Goal: Task Accomplishment & Management: Complete application form

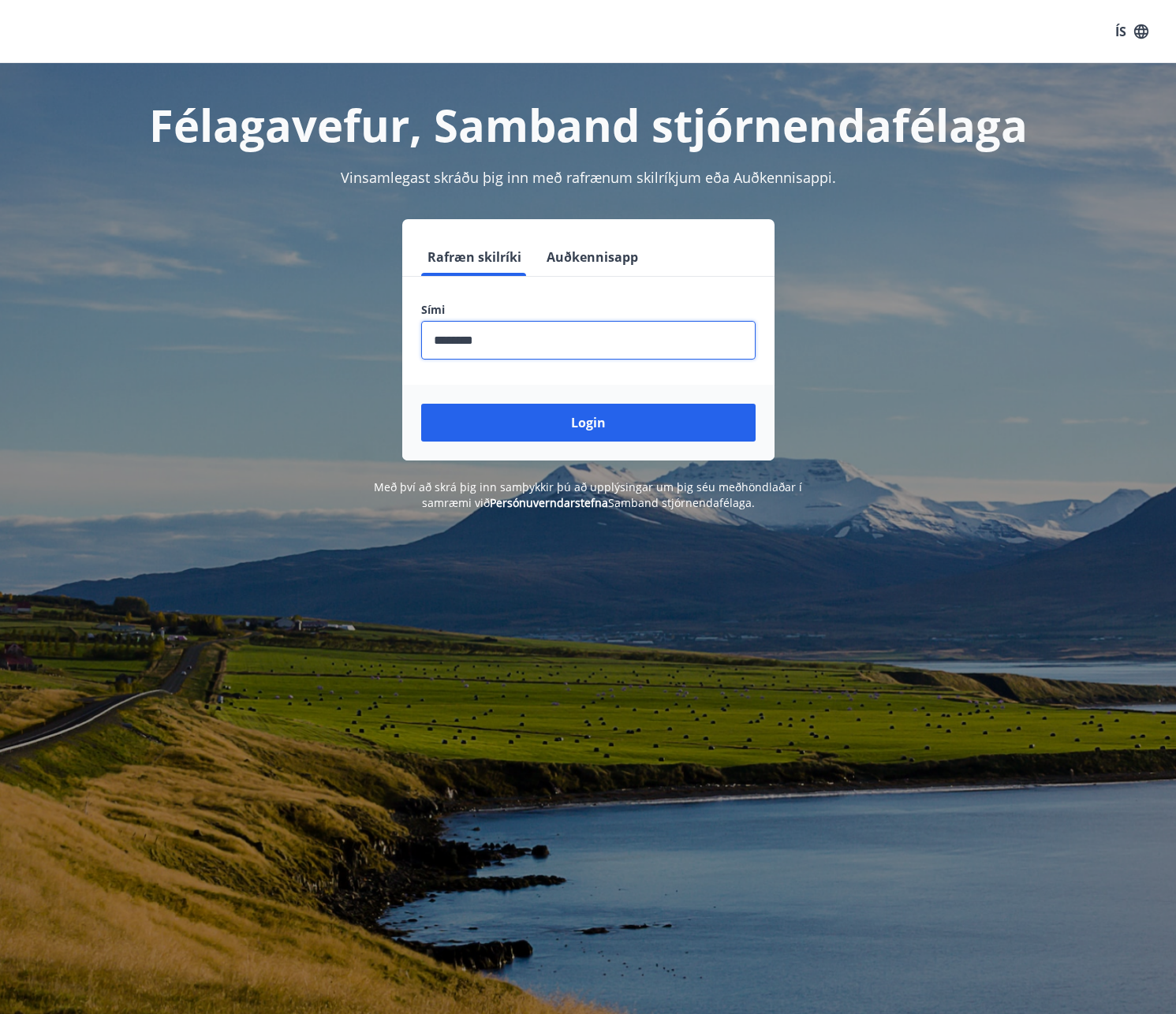
type input "********"
click at [421, 404] on button "Login" at bounding box center [588, 423] width 335 height 38
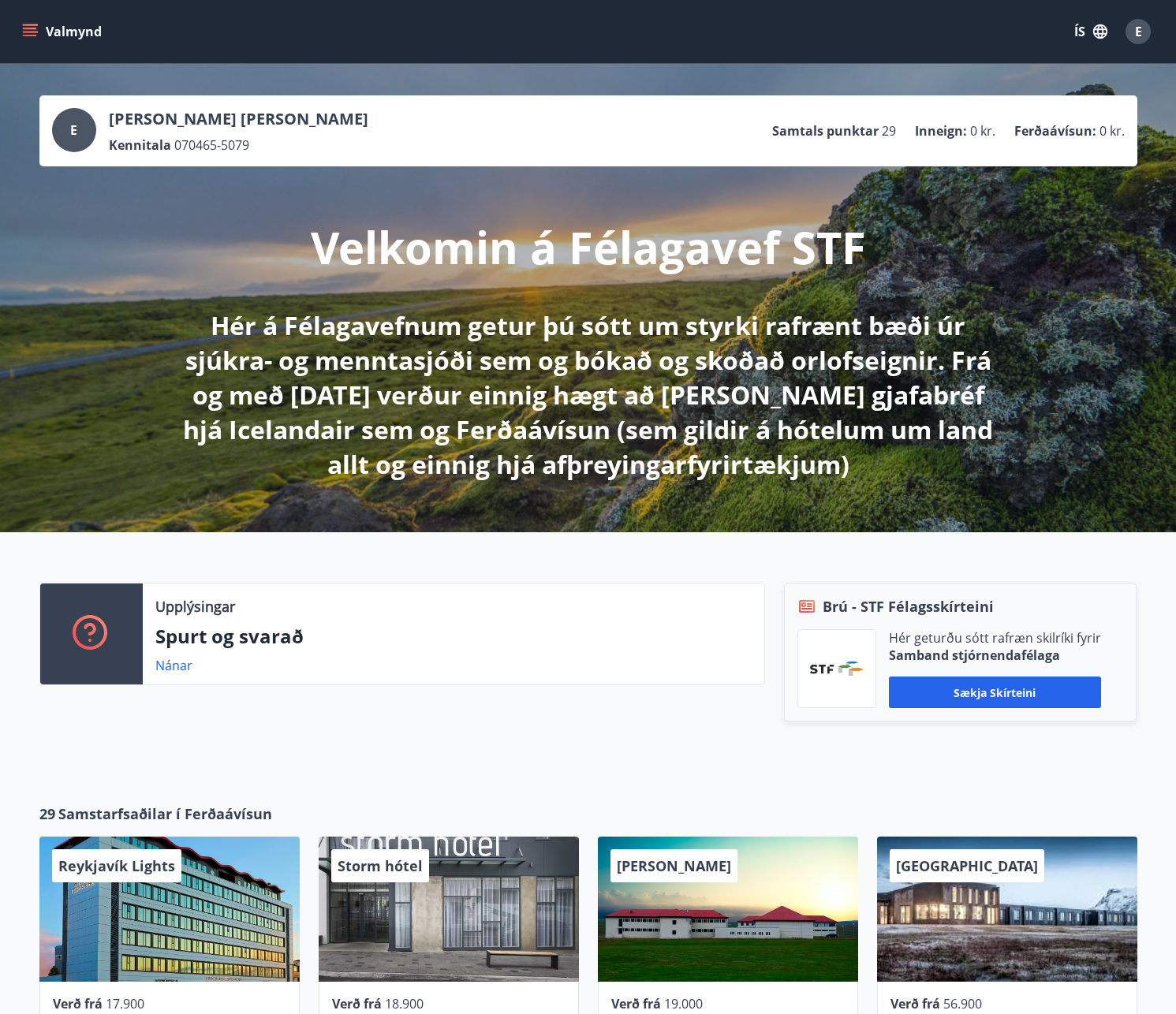
click at [23, 36] on icon "menu" at bounding box center [30, 36] width 15 height 2
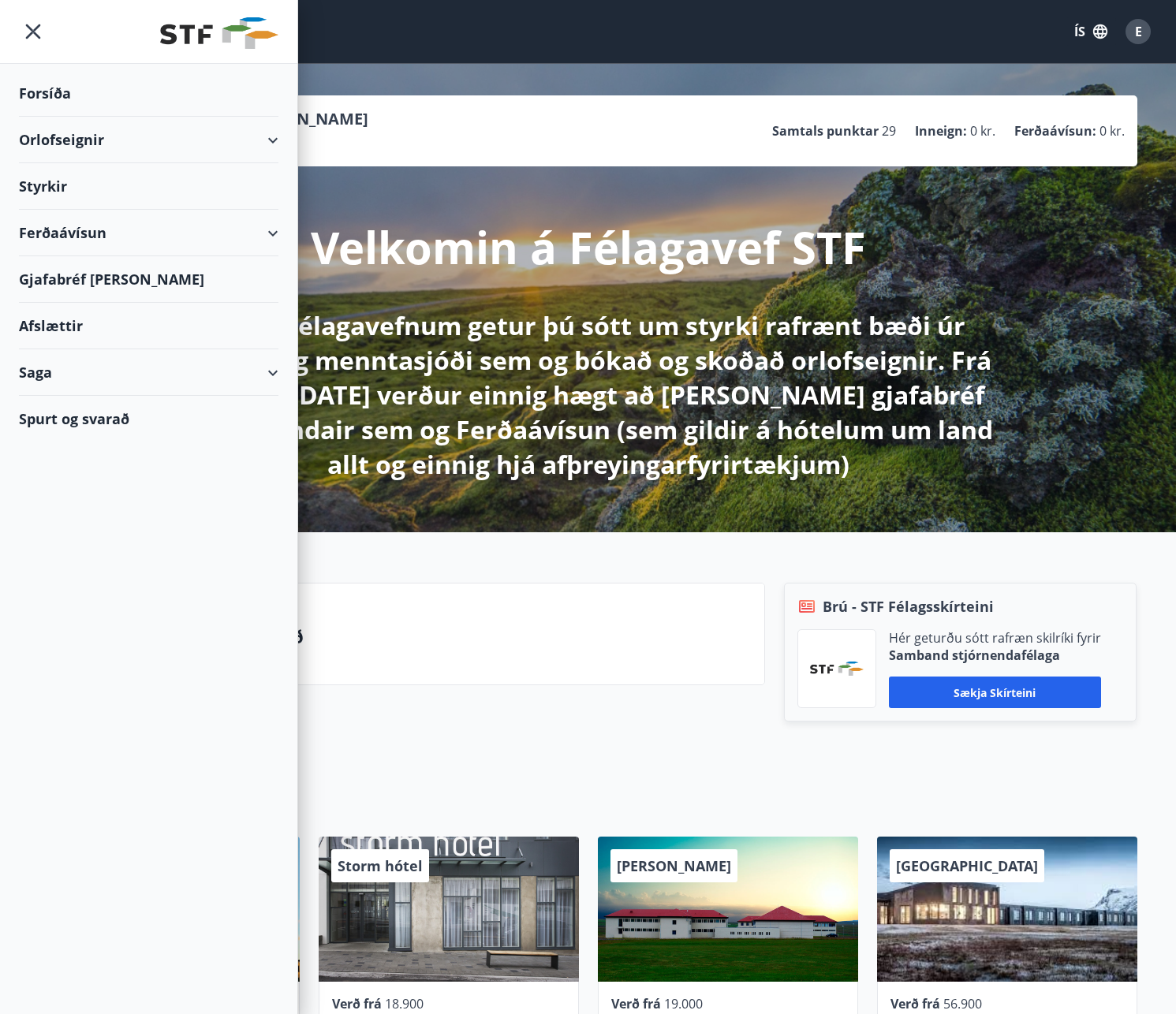
click at [48, 116] on div "Styrkir" at bounding box center [148, 94] width 259 height 47
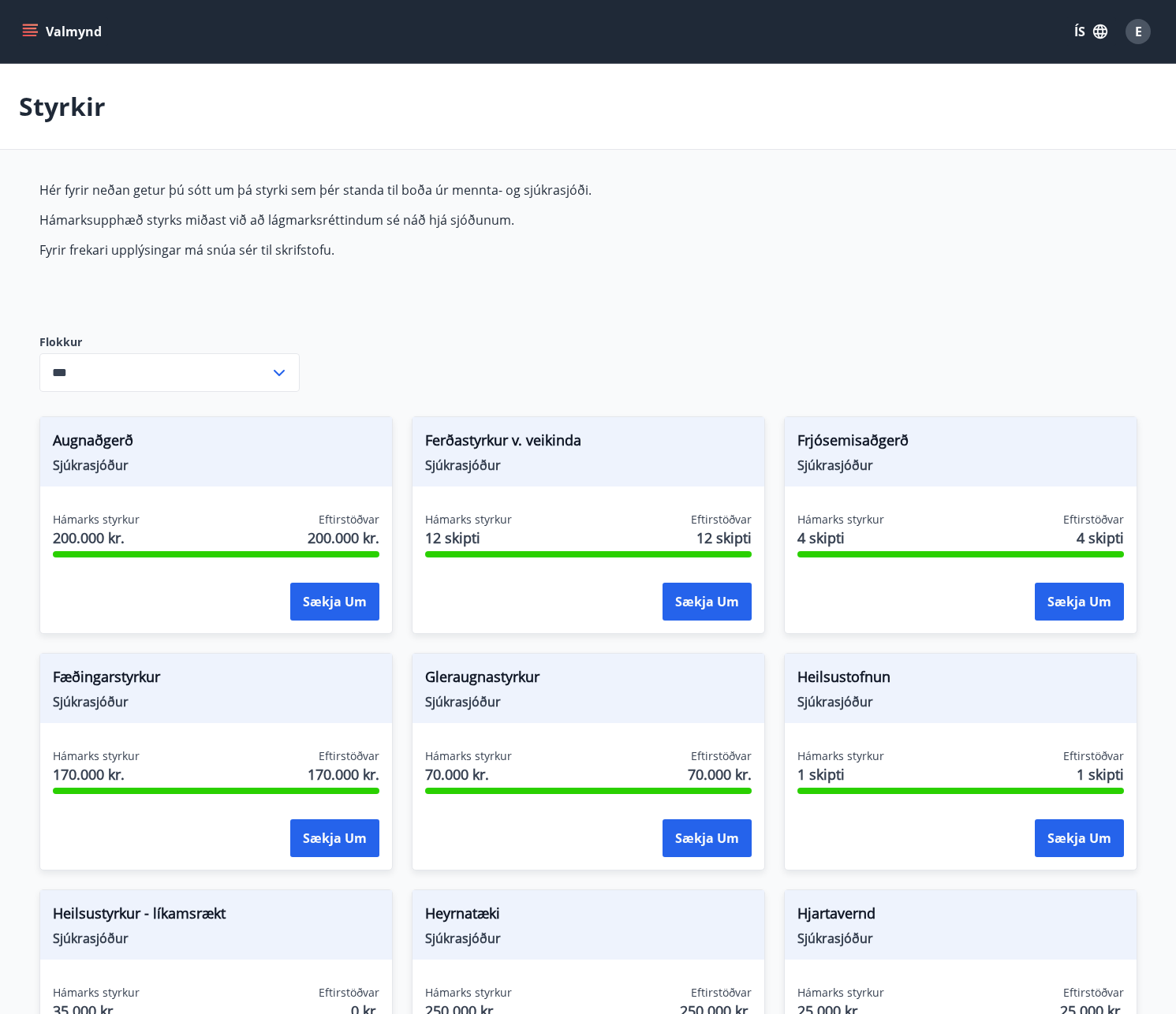
type input "***"
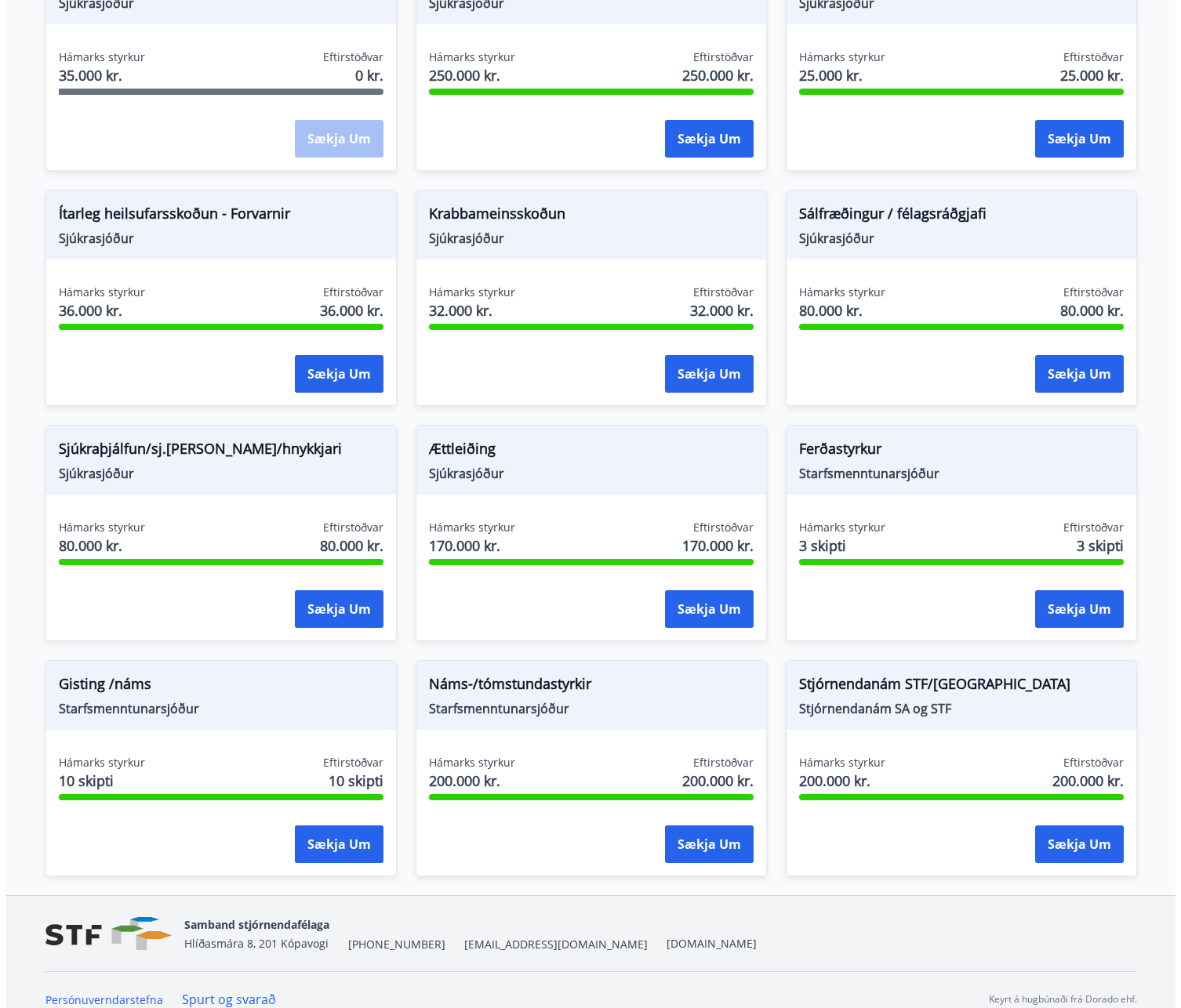
scroll to position [949, 0]
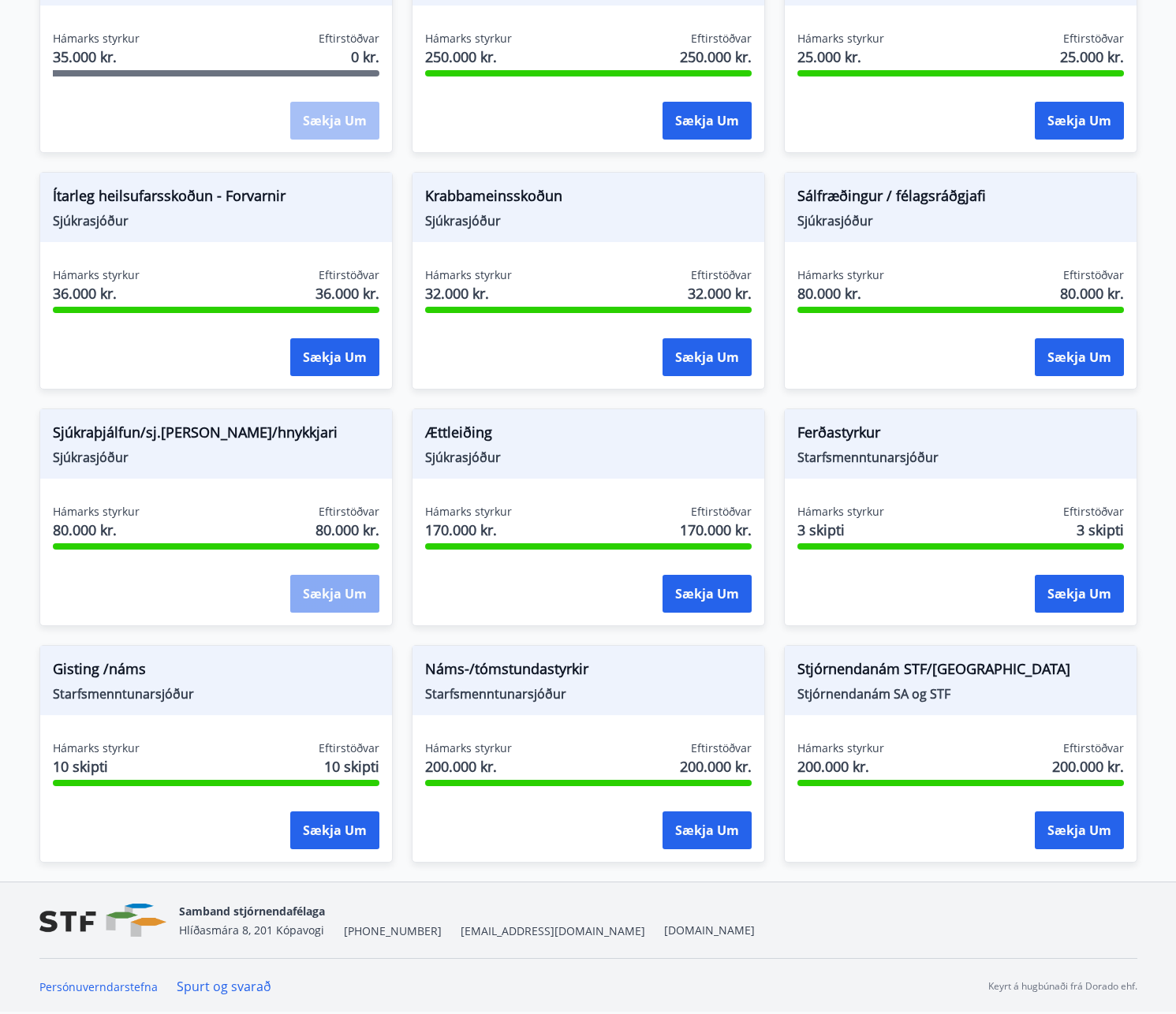
click at [330, 592] on button "Sækja um" at bounding box center [335, 593] width 89 height 38
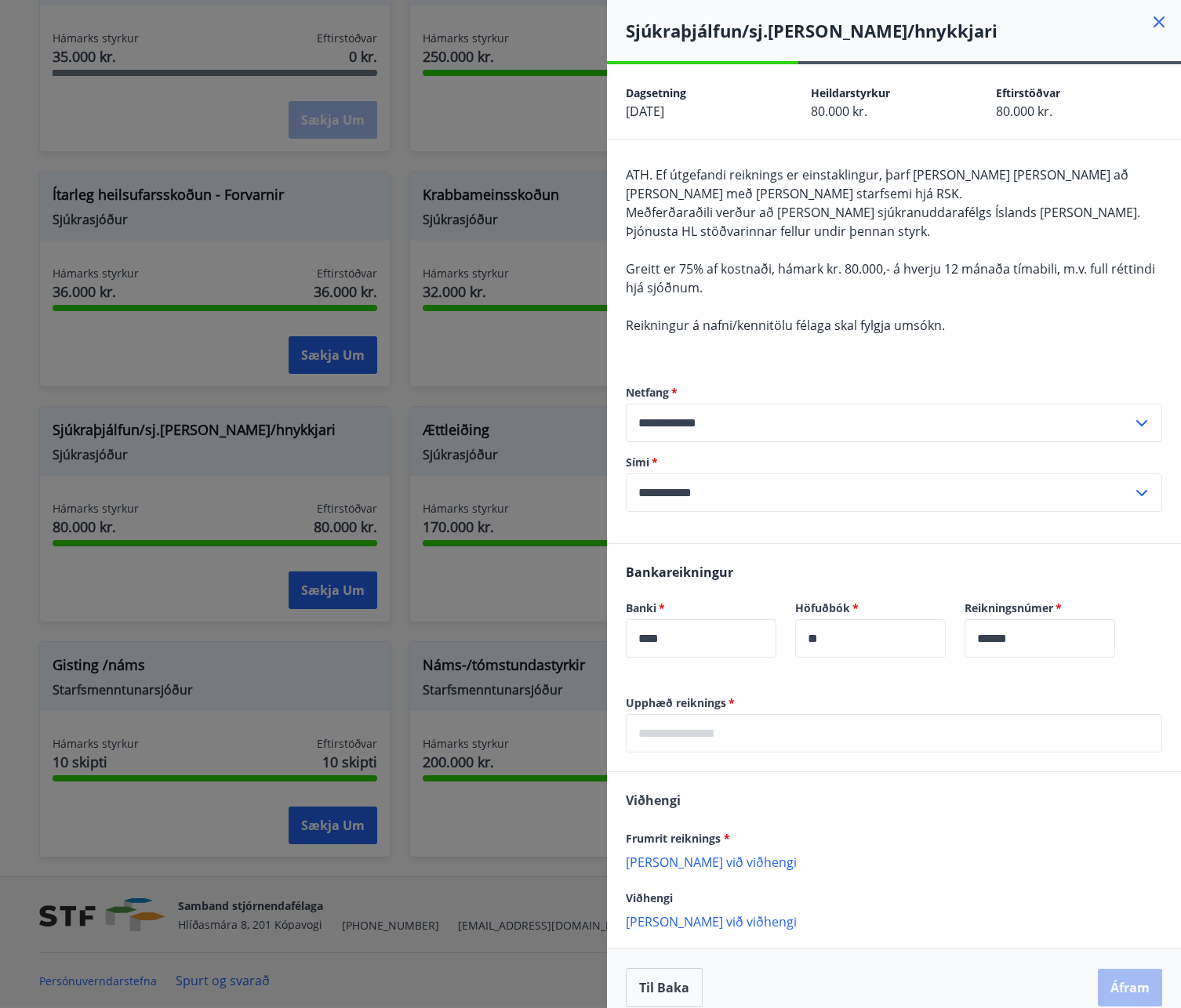
click at [1132, 491] on icon at bounding box center [1141, 492] width 18 height 18
click at [668, 556] on li "354-6958569" at bounding box center [894, 553] width 535 height 28
type input "**********"
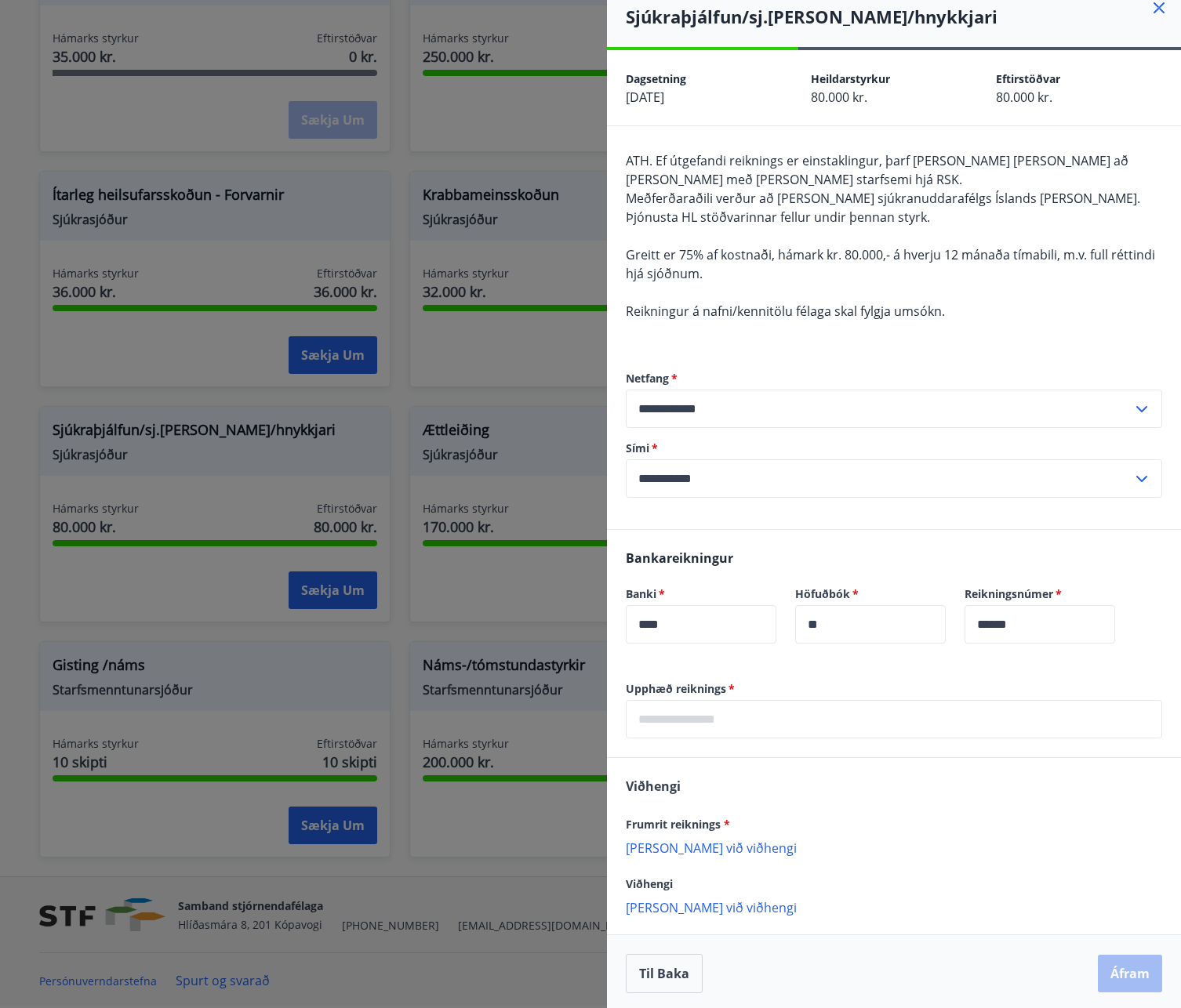
scroll to position [18, 0]
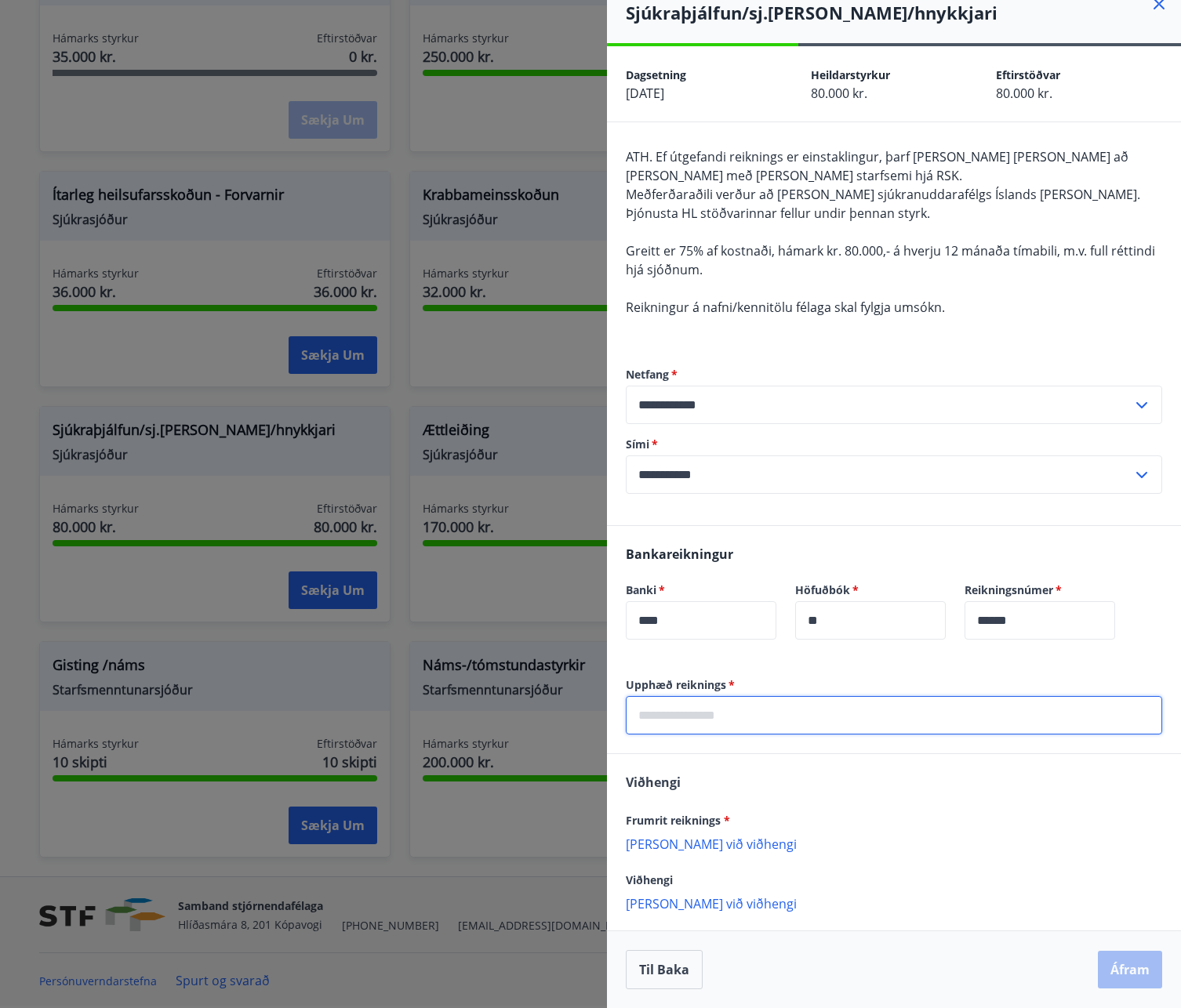
click at [737, 716] on input "text" at bounding box center [894, 716] width 537 height 39
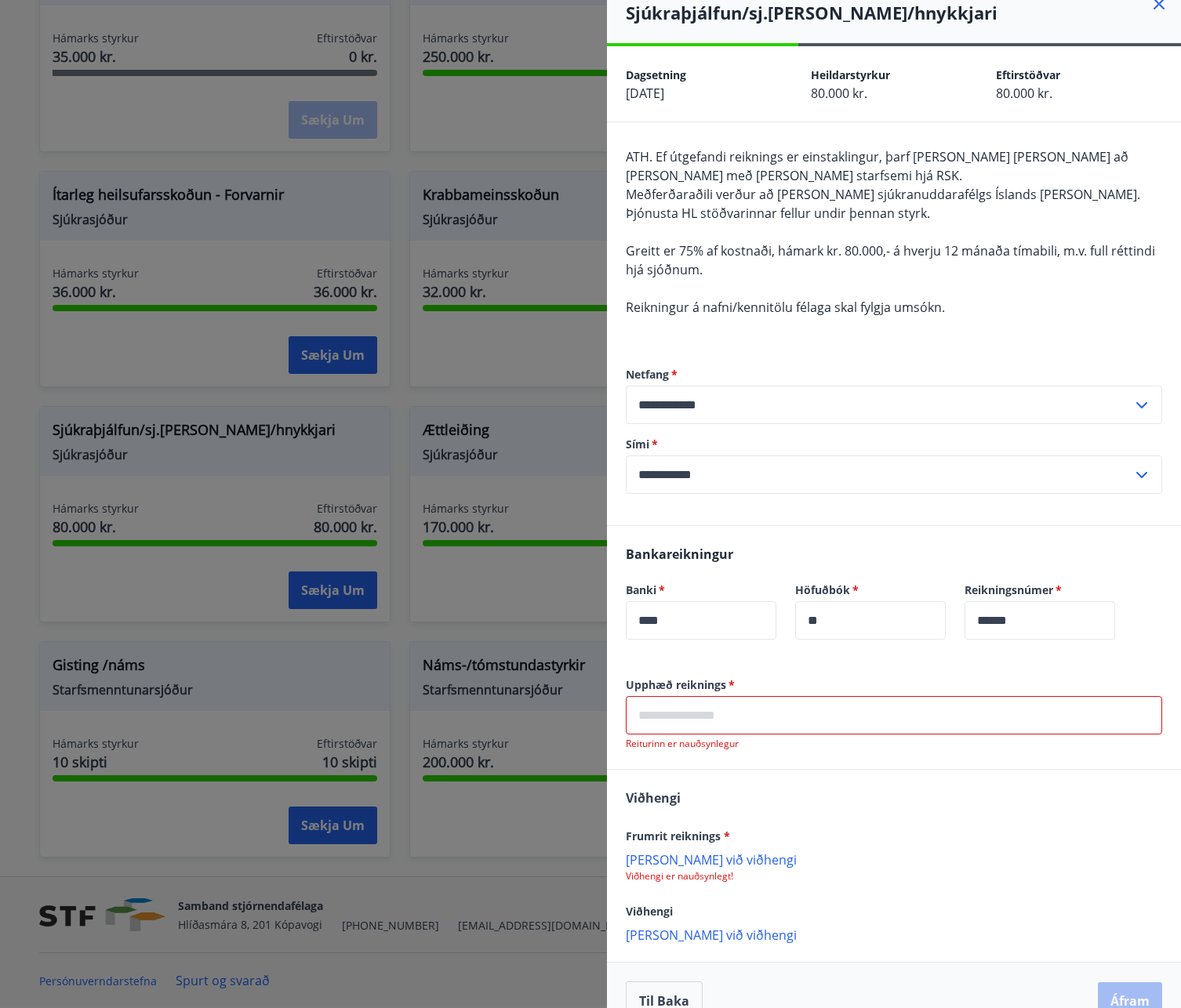
click at [788, 920] on div "Viðhengi Frumrit reiknings * Bæta við viðhengi Viðhengi er nauðsynlegt! Viðheng…" at bounding box center [893, 865] width 574 height 191
click at [723, 715] on input "text" at bounding box center [894, 716] width 537 height 39
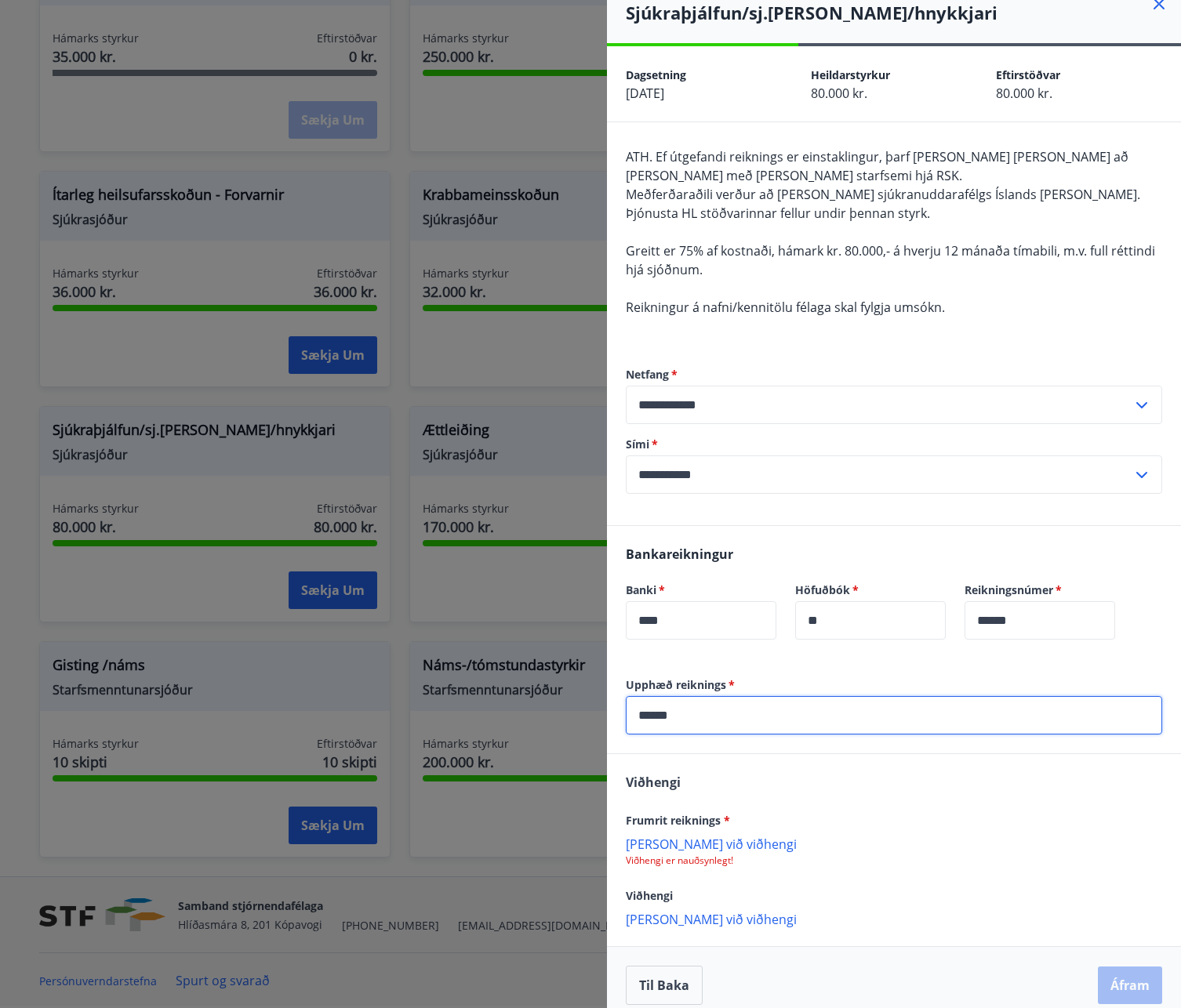
type input "******"
click at [826, 817] on div "Frumrit reiknings *" at bounding box center [894, 819] width 537 height 18
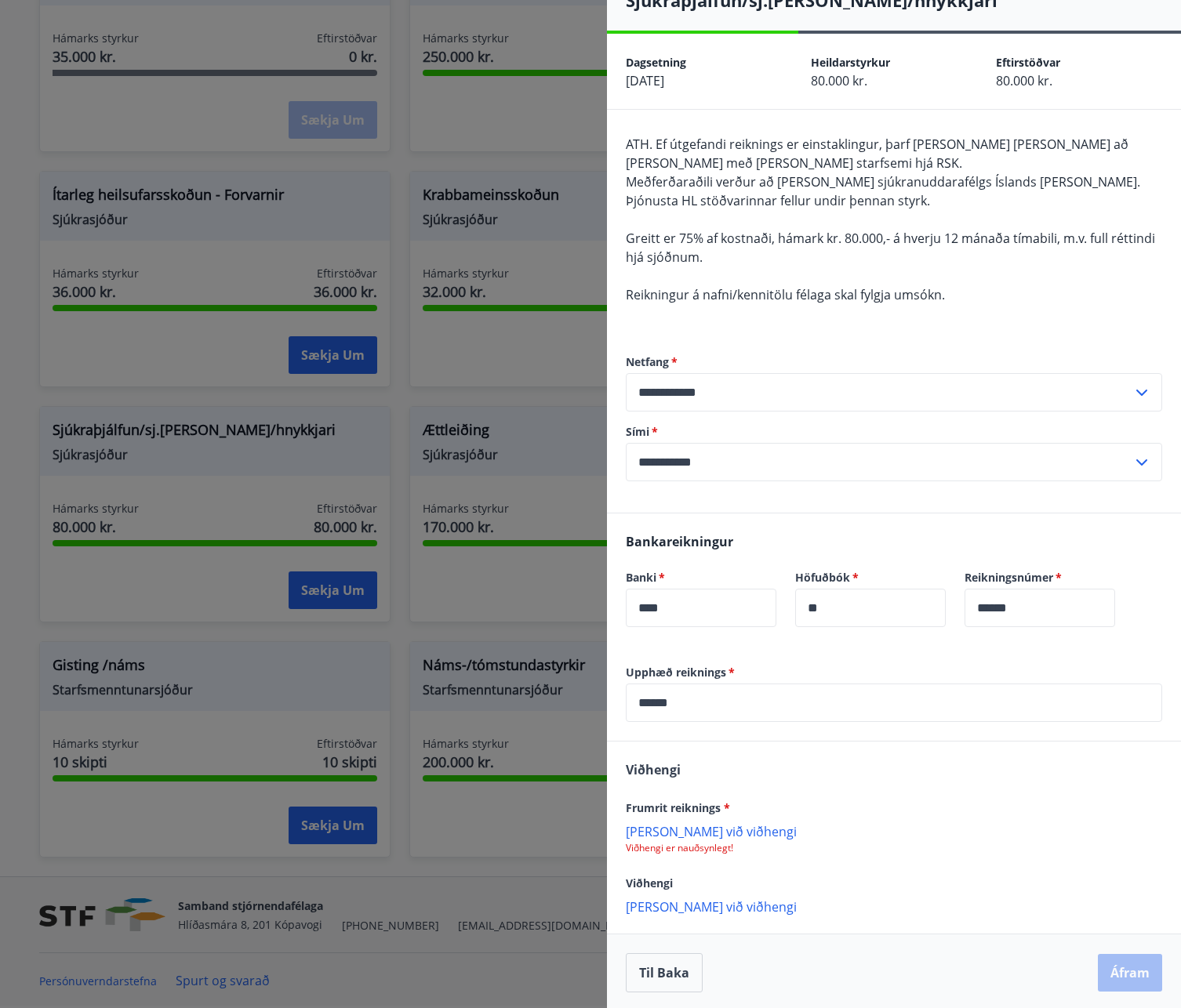
scroll to position [34, 0]
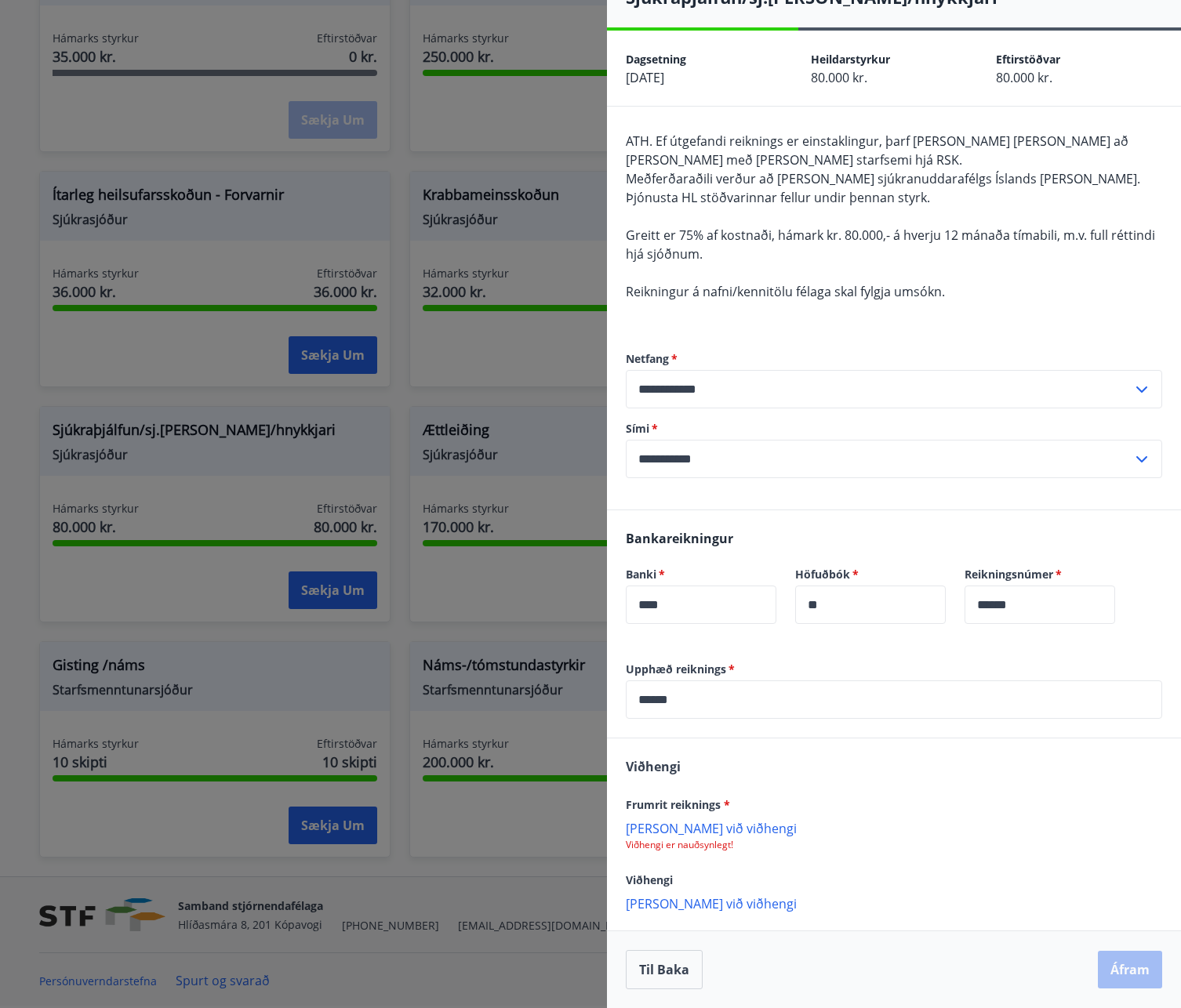
click at [699, 829] on p "Bæta við viðhengi" at bounding box center [894, 828] width 537 height 16
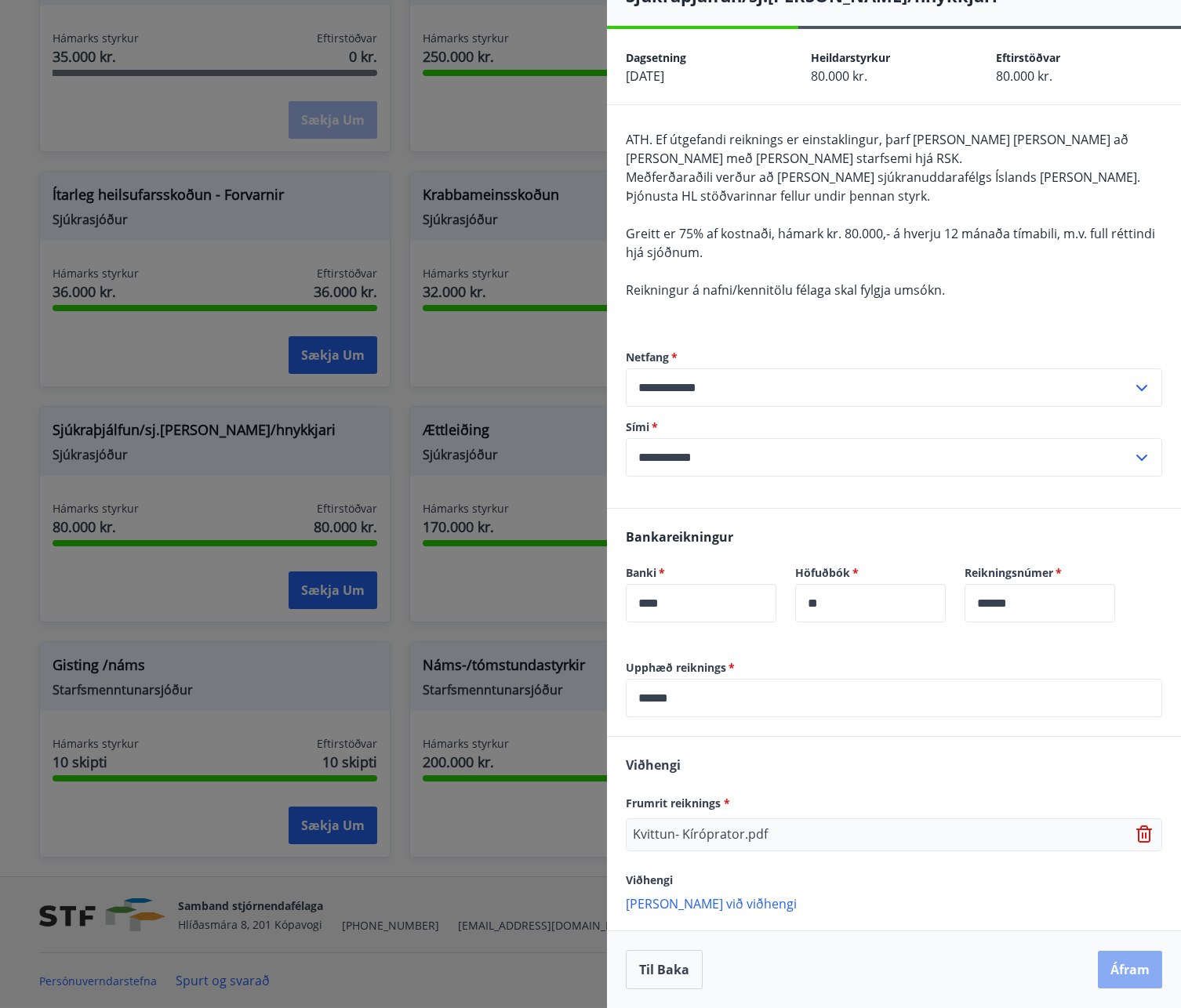
click at [1114, 973] on button "Áfram" at bounding box center [1130, 969] width 64 height 38
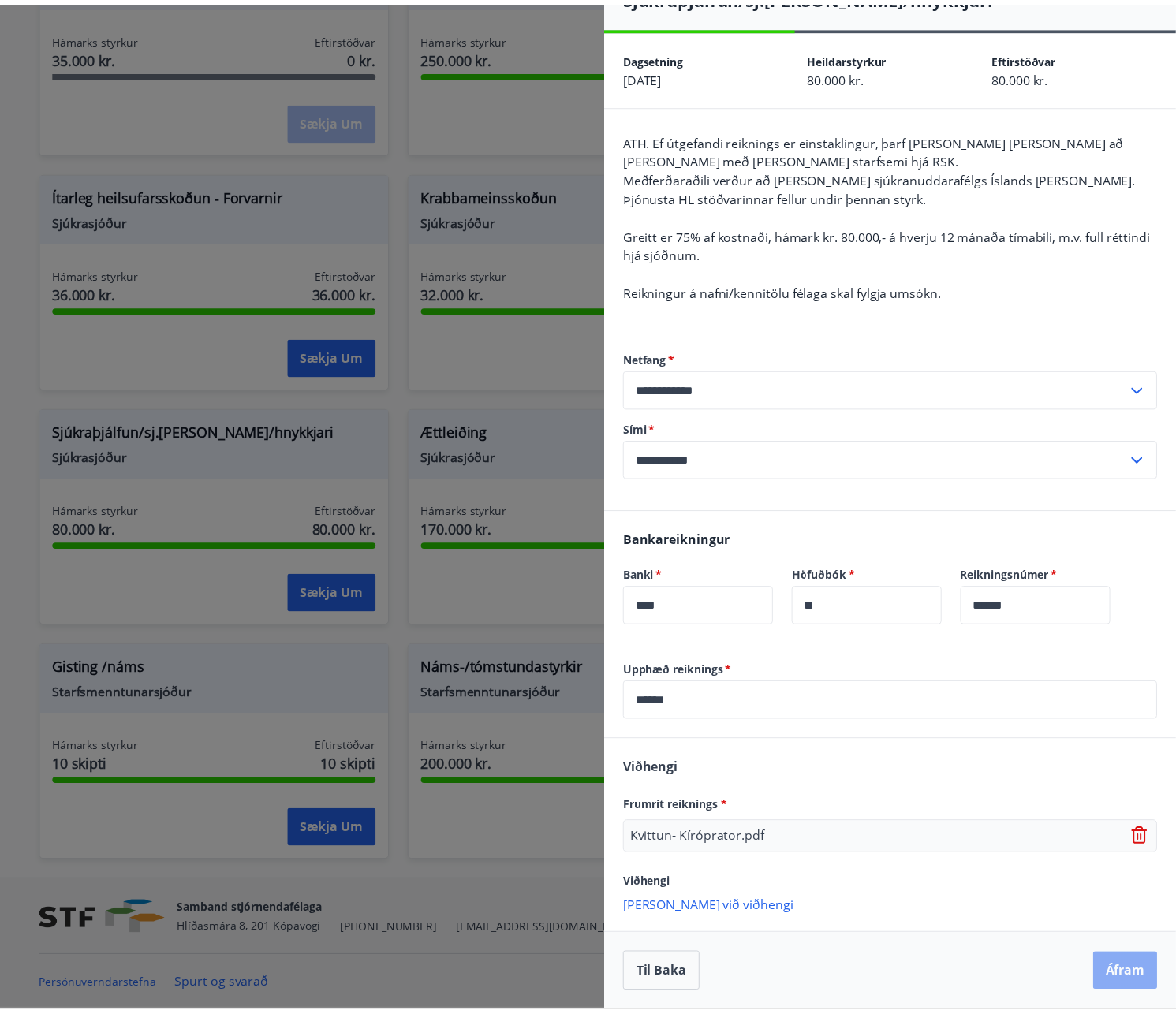
scroll to position [0, 0]
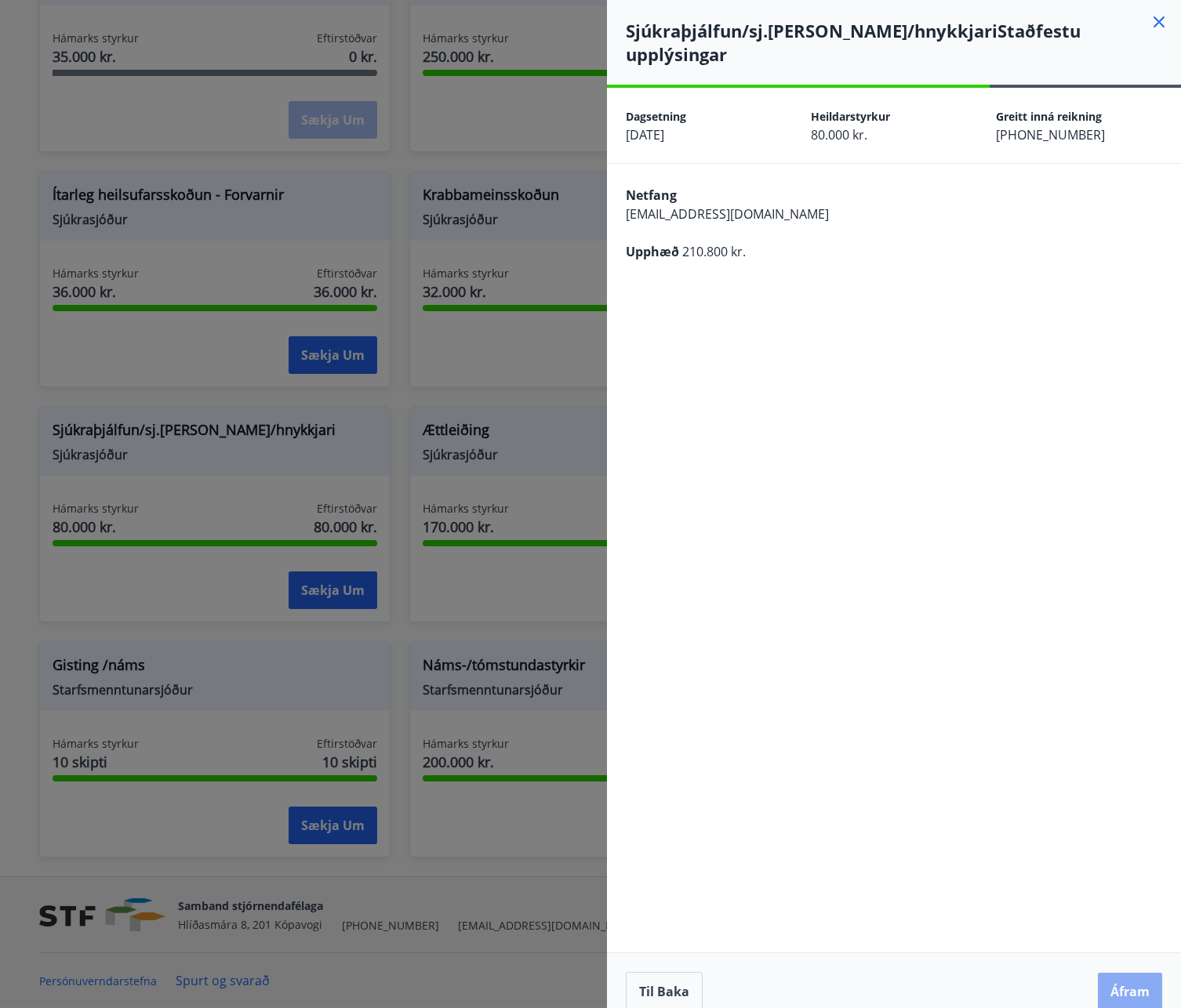
click at [1127, 973] on button "Áfram" at bounding box center [1130, 991] width 64 height 38
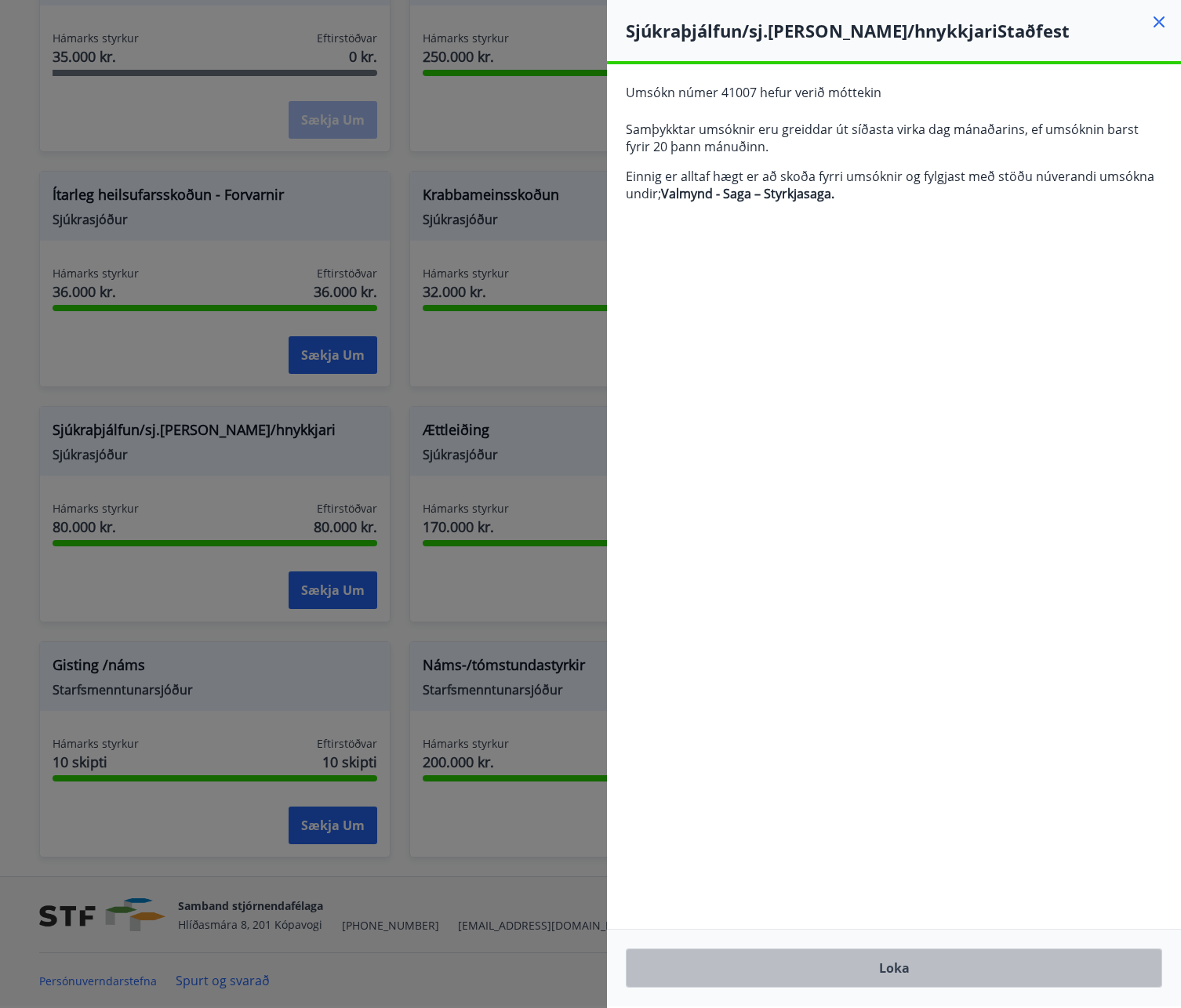
click at [881, 975] on button "Loka" at bounding box center [894, 968] width 537 height 39
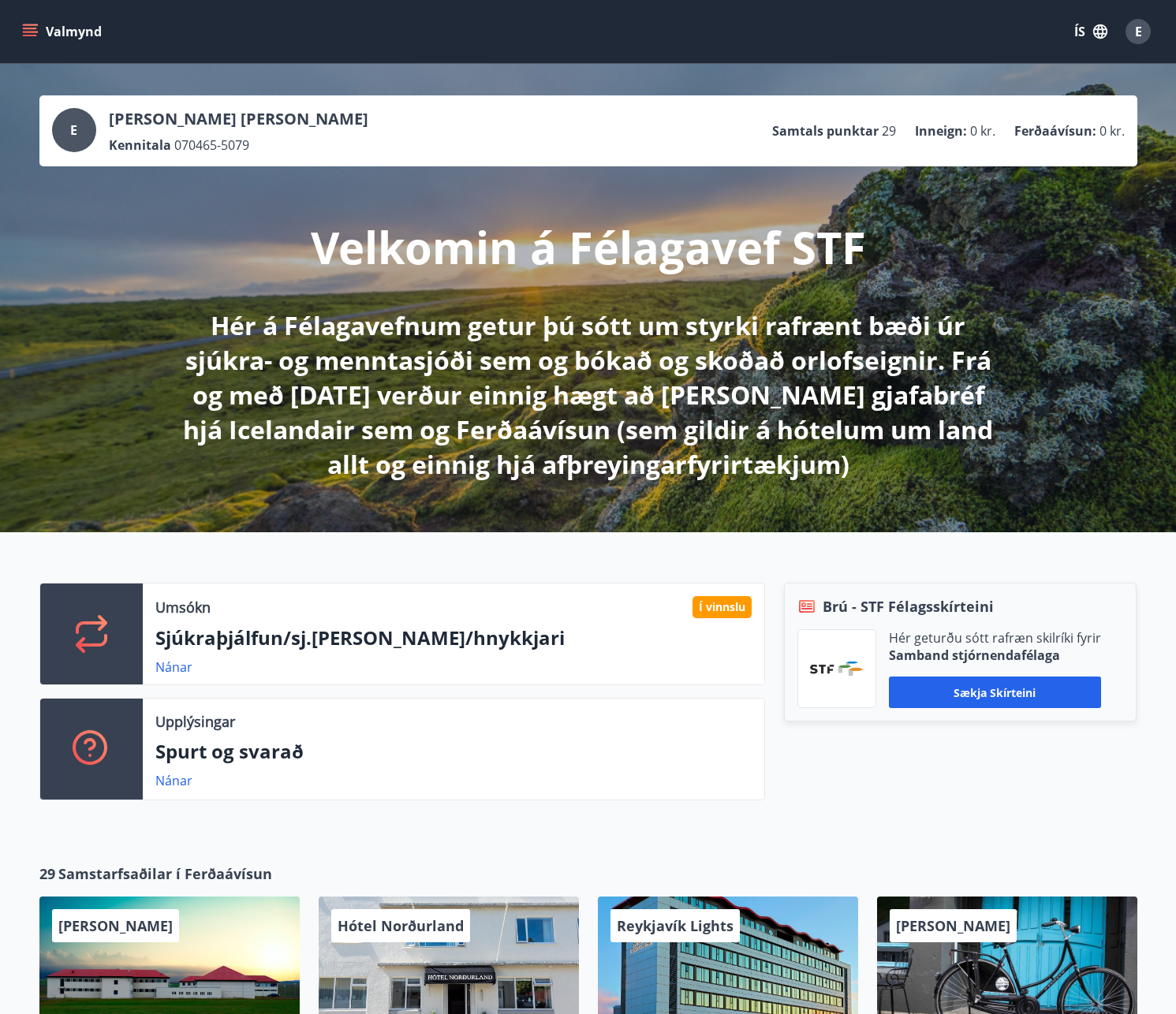
click at [33, 33] on icon "menu" at bounding box center [30, 32] width 16 height 16
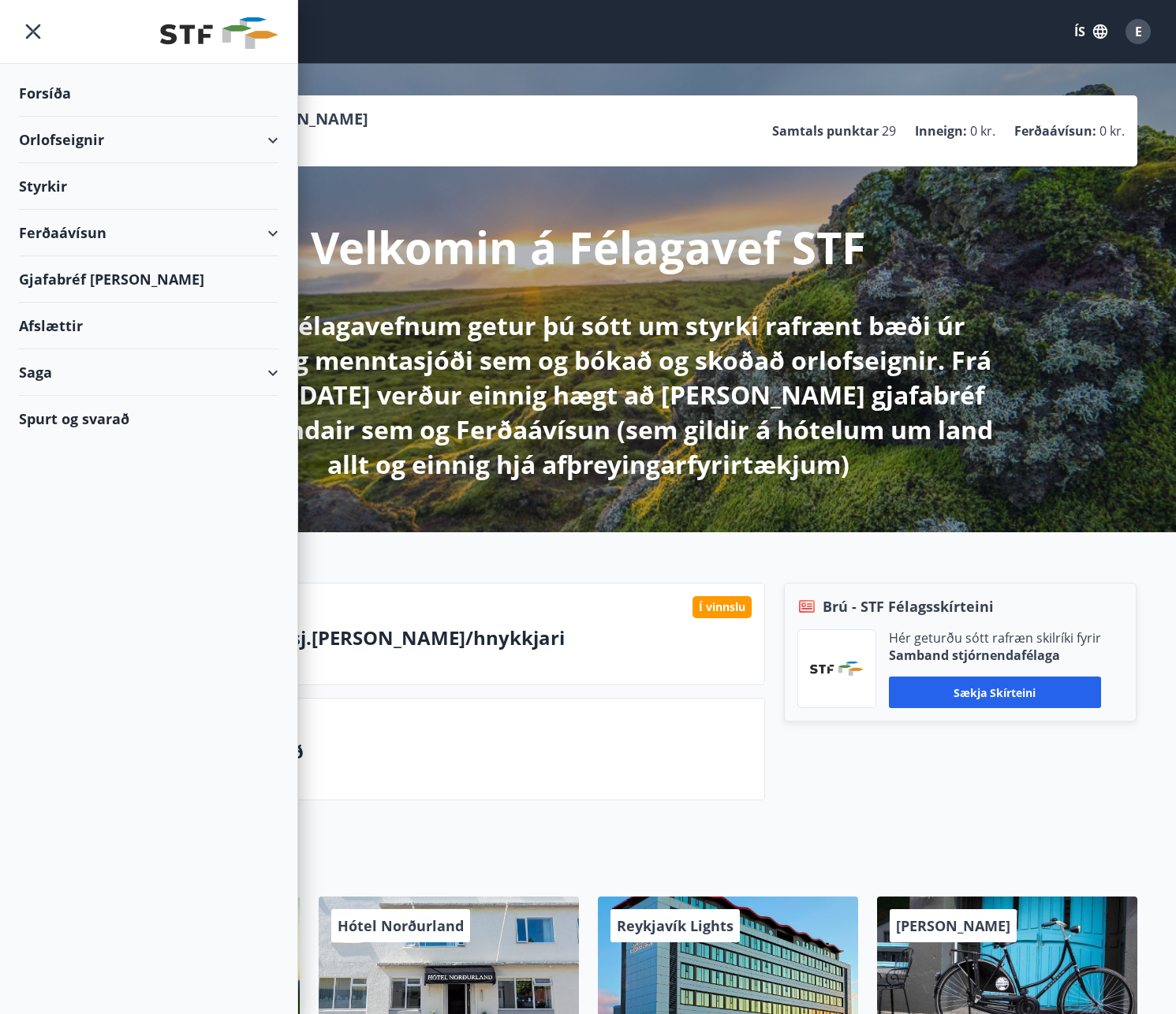
click at [46, 146] on div "Orlofseignir" at bounding box center [148, 140] width 259 height 47
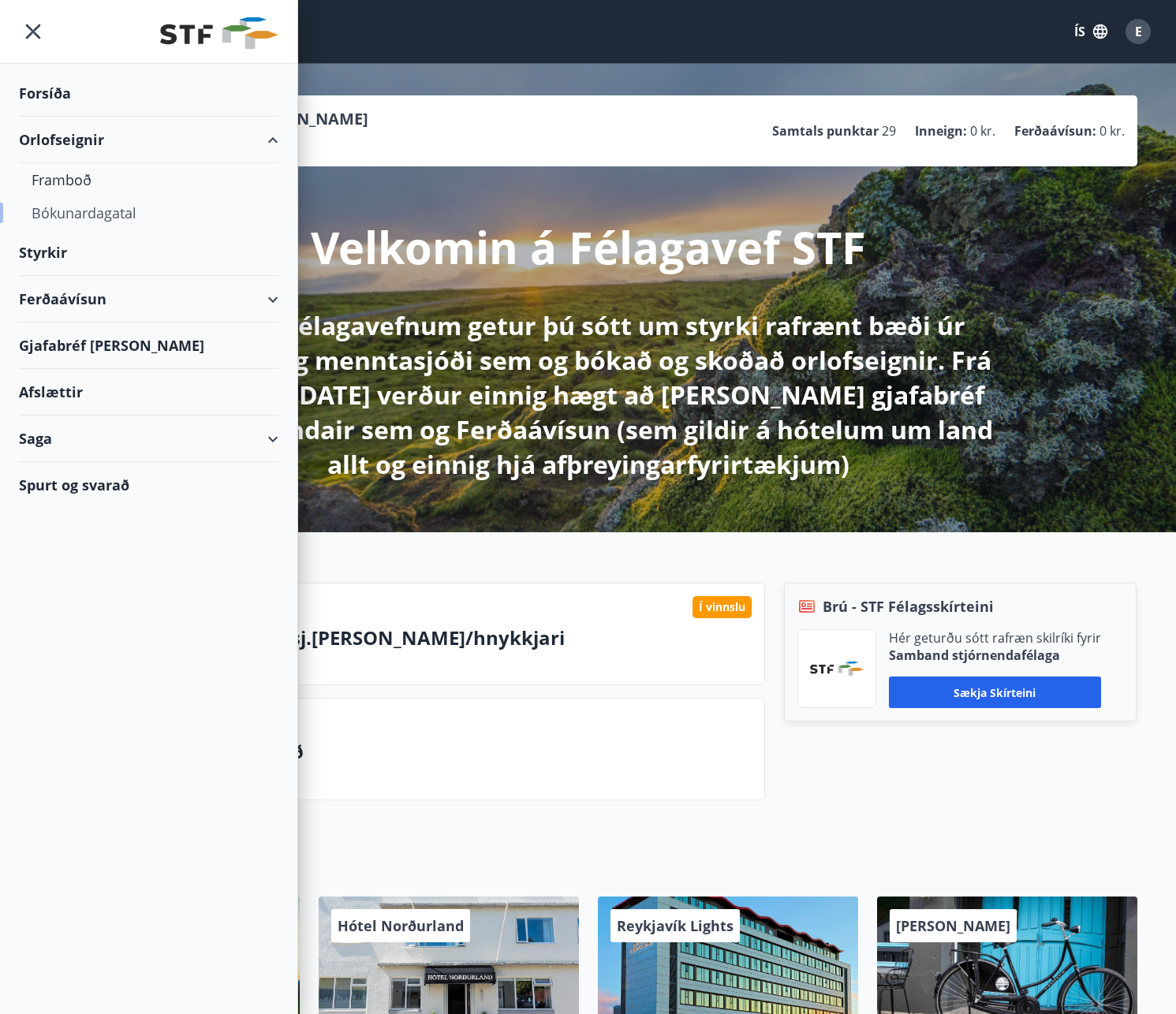
click at [79, 212] on div "Bókunardagatal" at bounding box center [149, 212] width 234 height 33
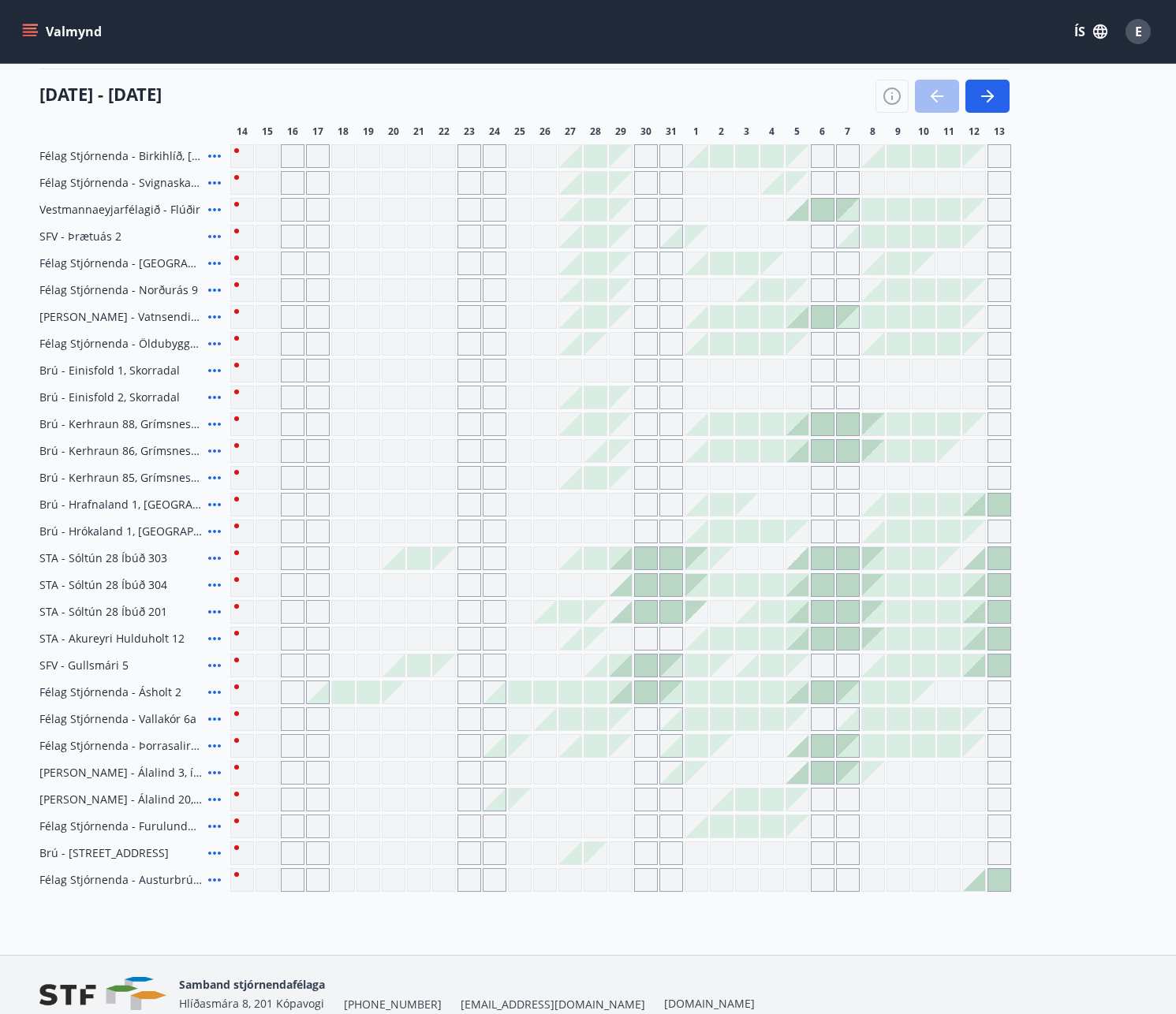
scroll to position [115, 0]
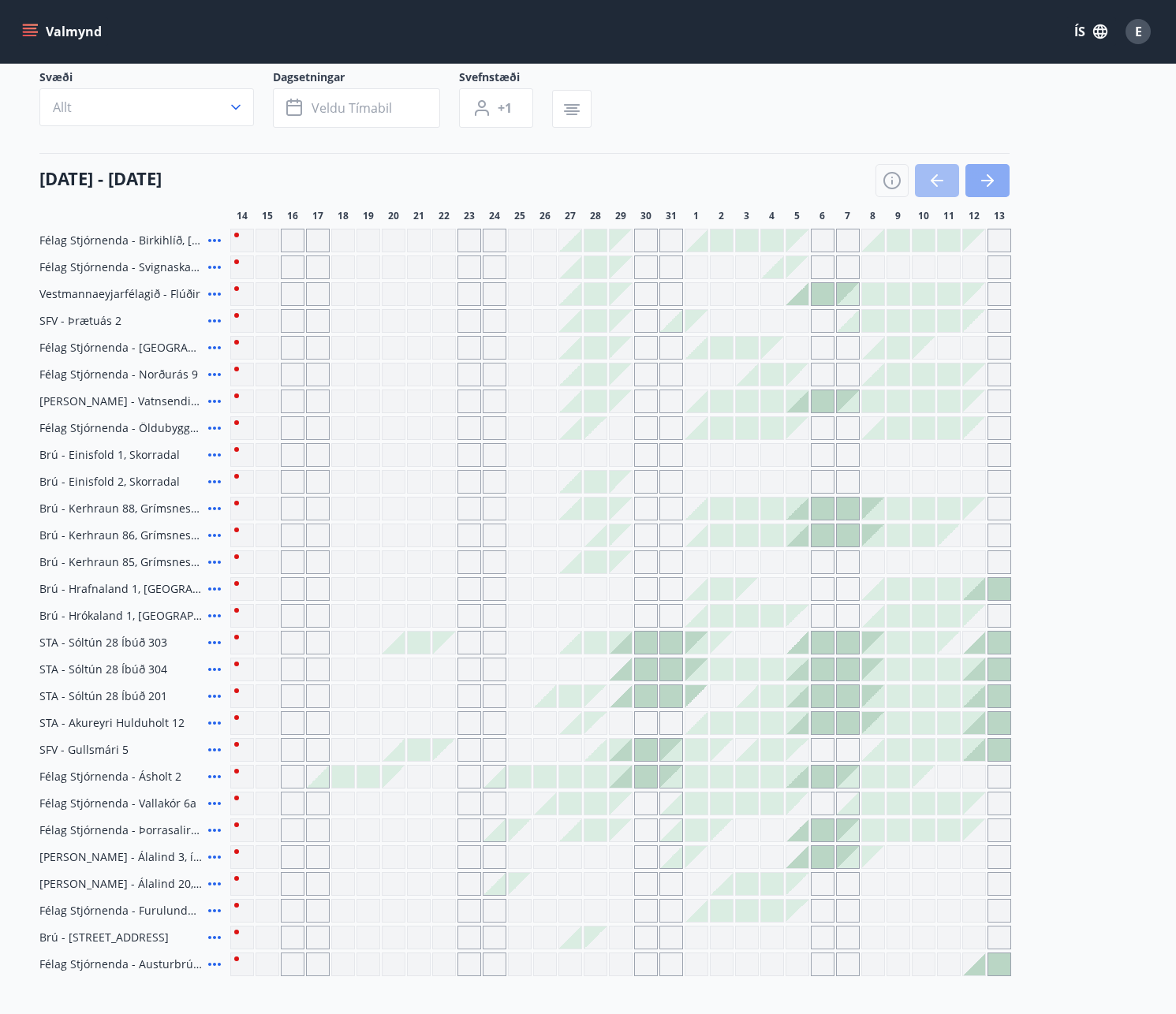
click at [1002, 183] on button "button" at bounding box center [988, 180] width 44 height 33
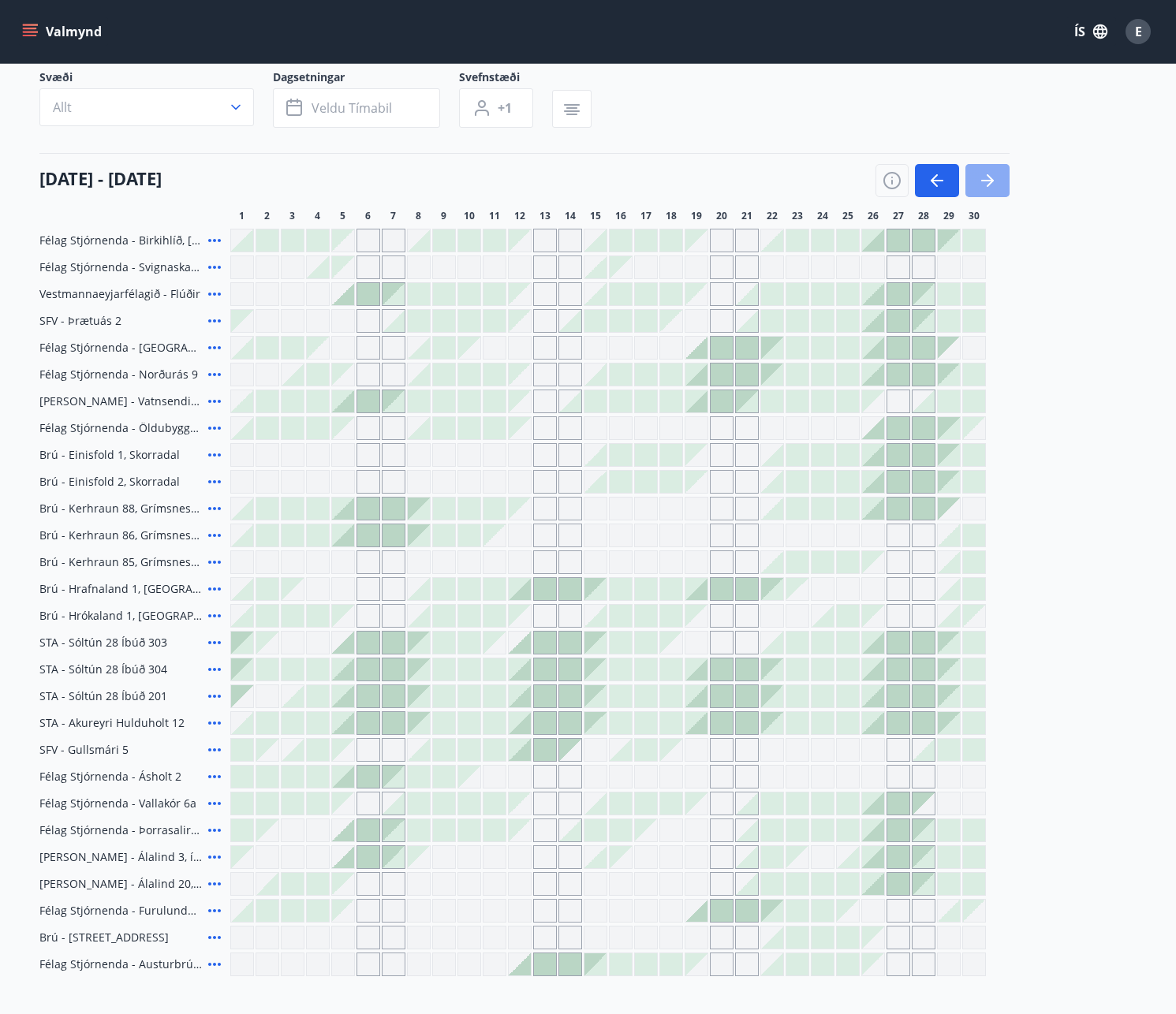
click at [999, 183] on button "button" at bounding box center [988, 180] width 44 height 33
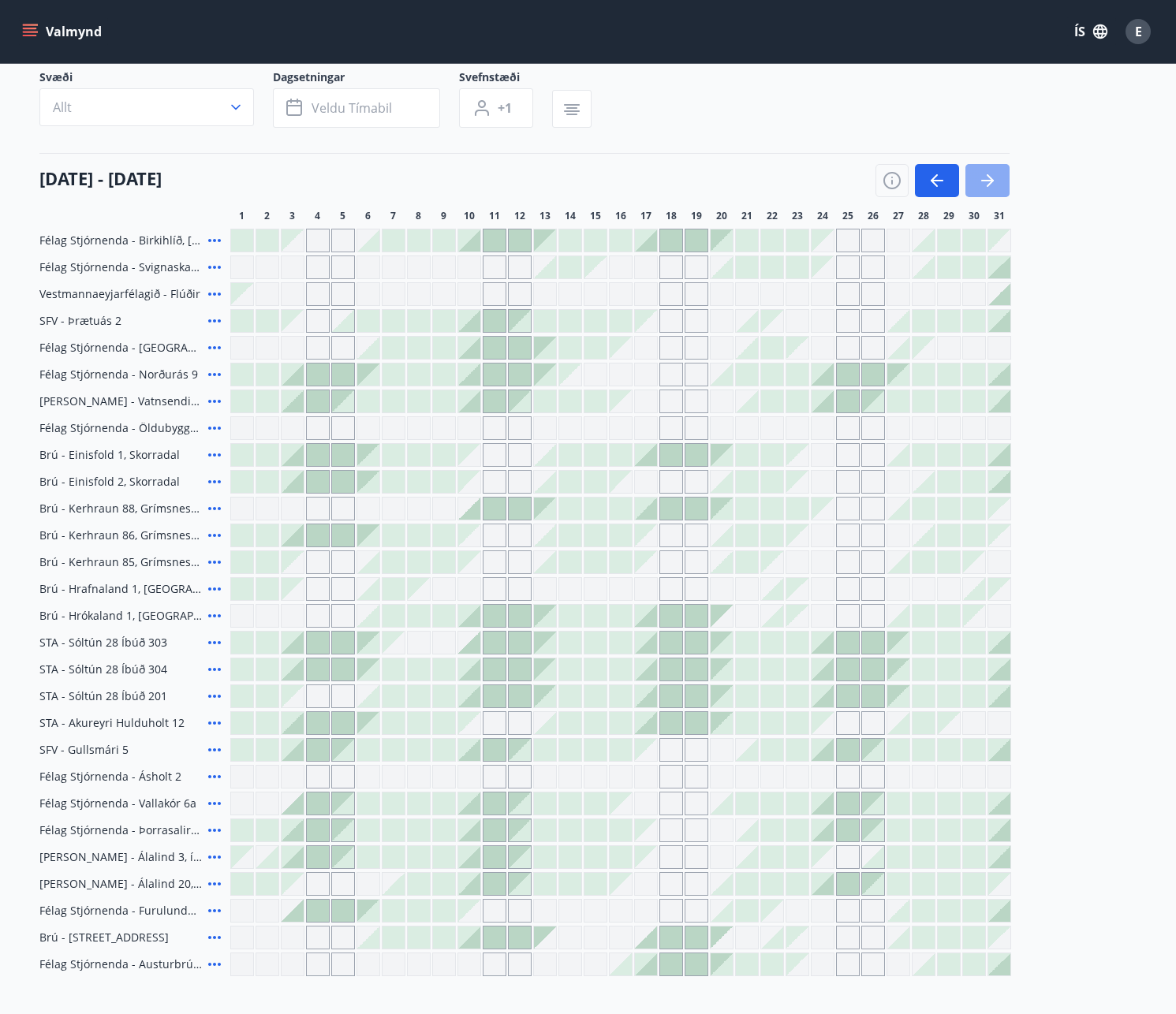
click at [990, 177] on icon "button" at bounding box center [987, 180] width 19 height 19
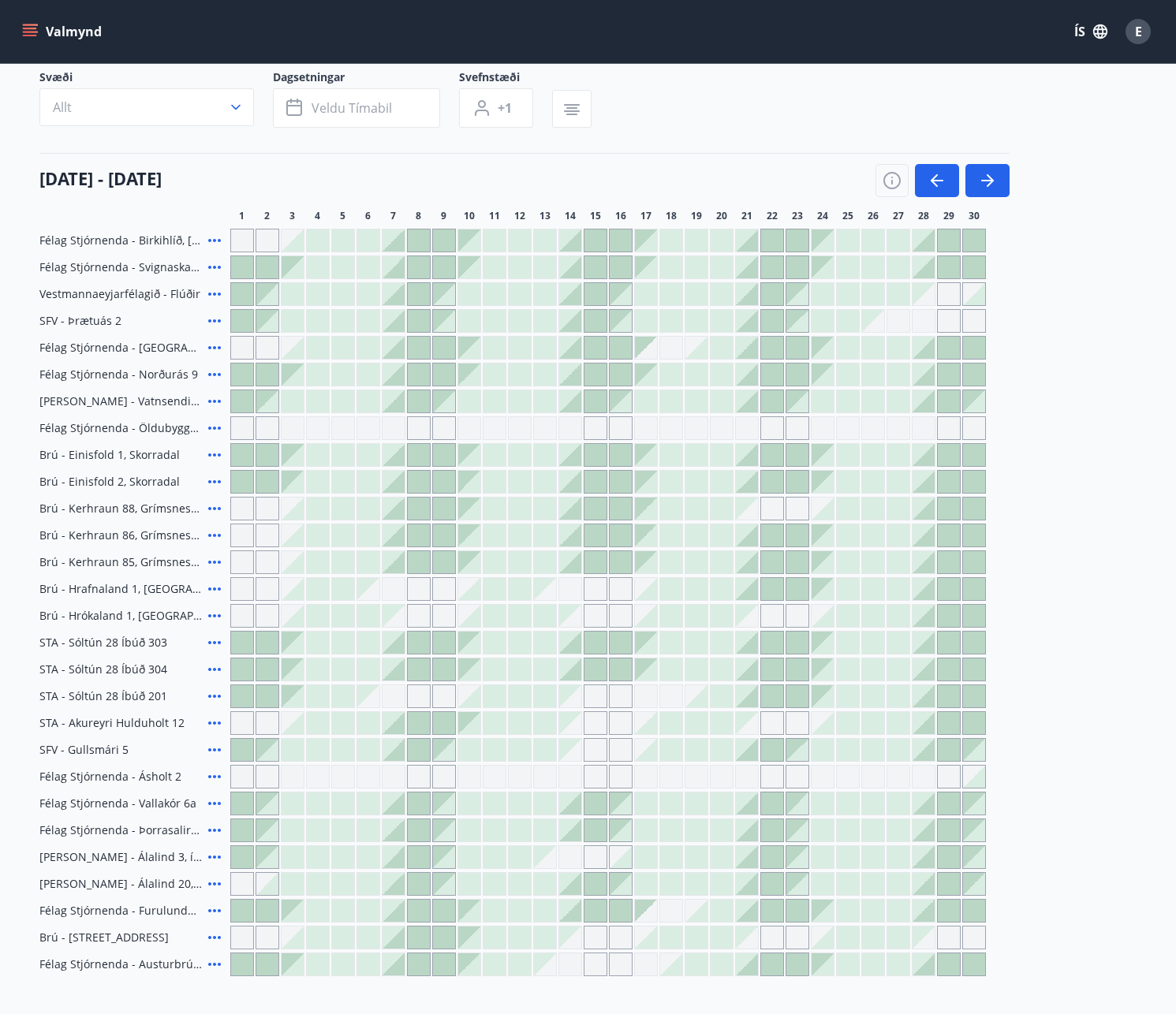
click at [217, 534] on icon at bounding box center [214, 535] width 19 height 19
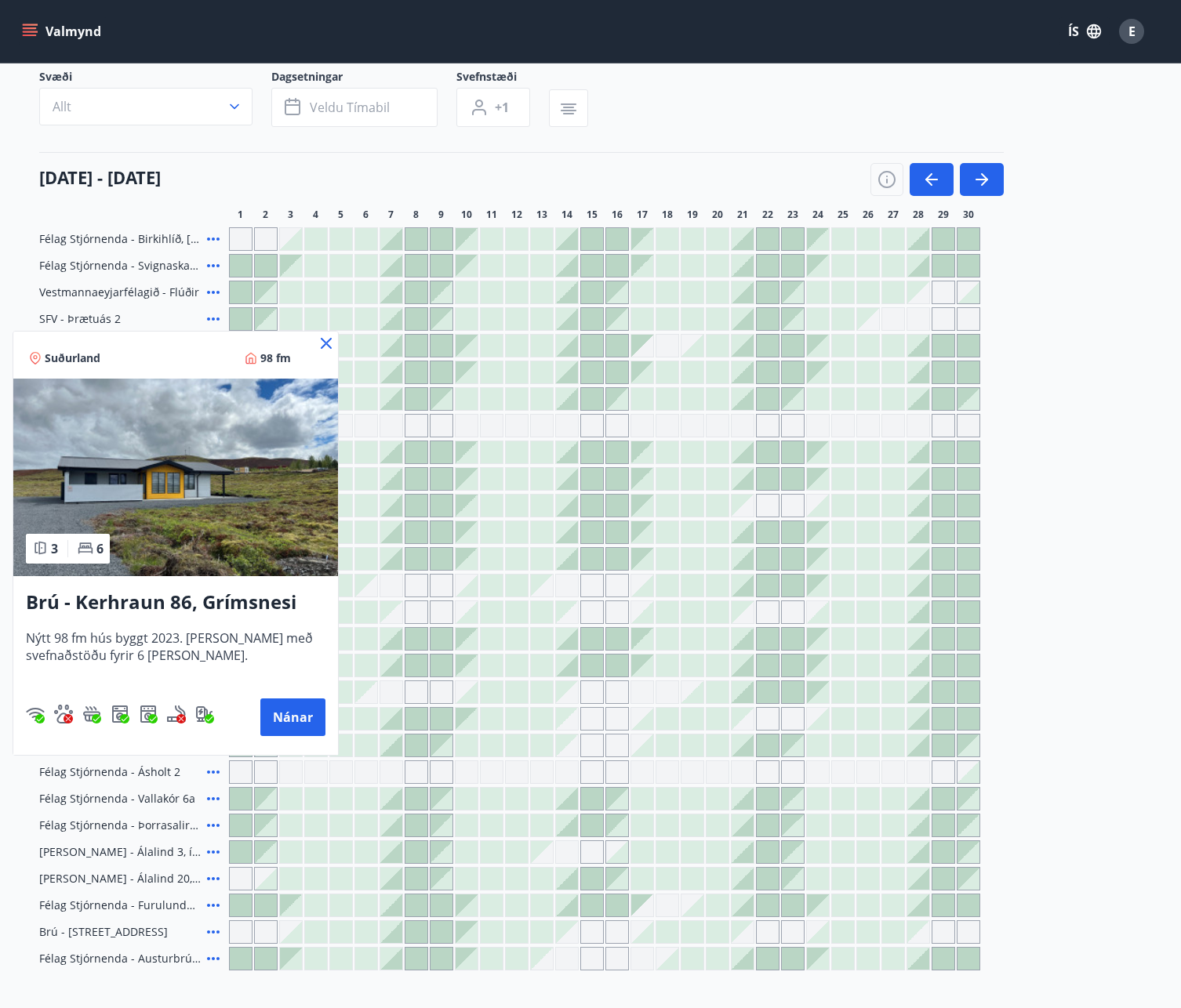
click at [324, 349] on icon at bounding box center [325, 343] width 18 height 18
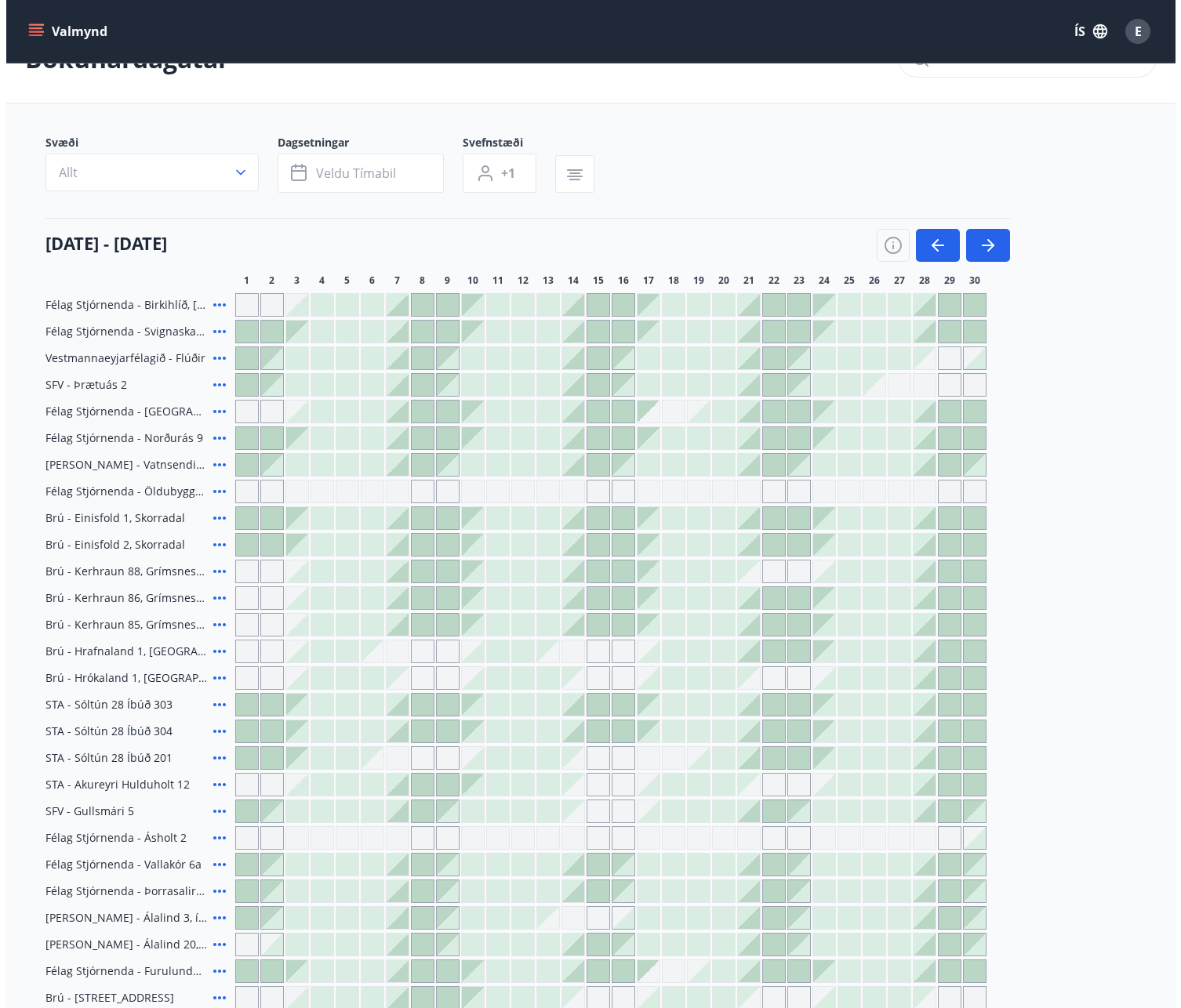
scroll to position [0, 0]
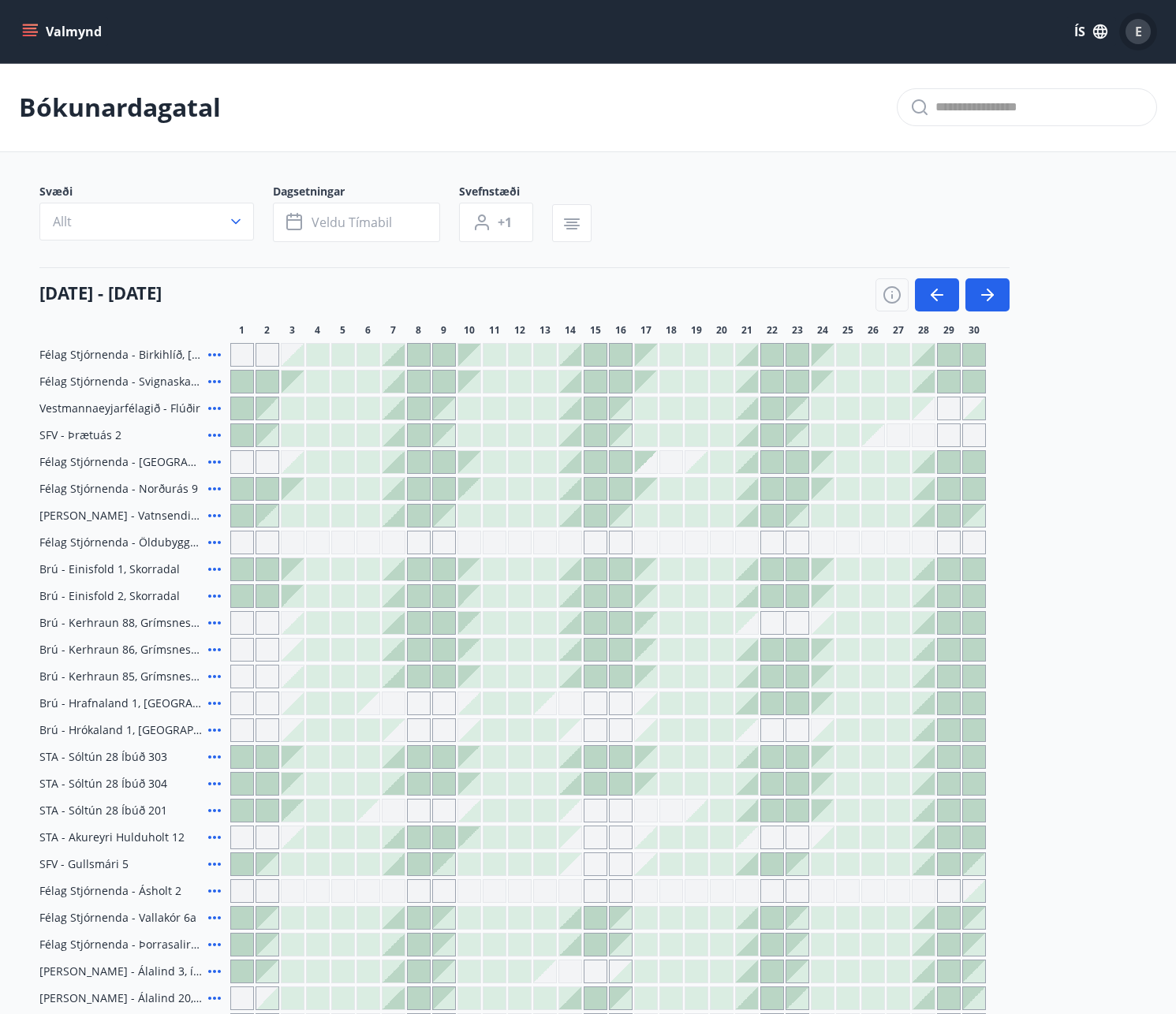
click at [1141, 32] on span "E" at bounding box center [1138, 31] width 7 height 17
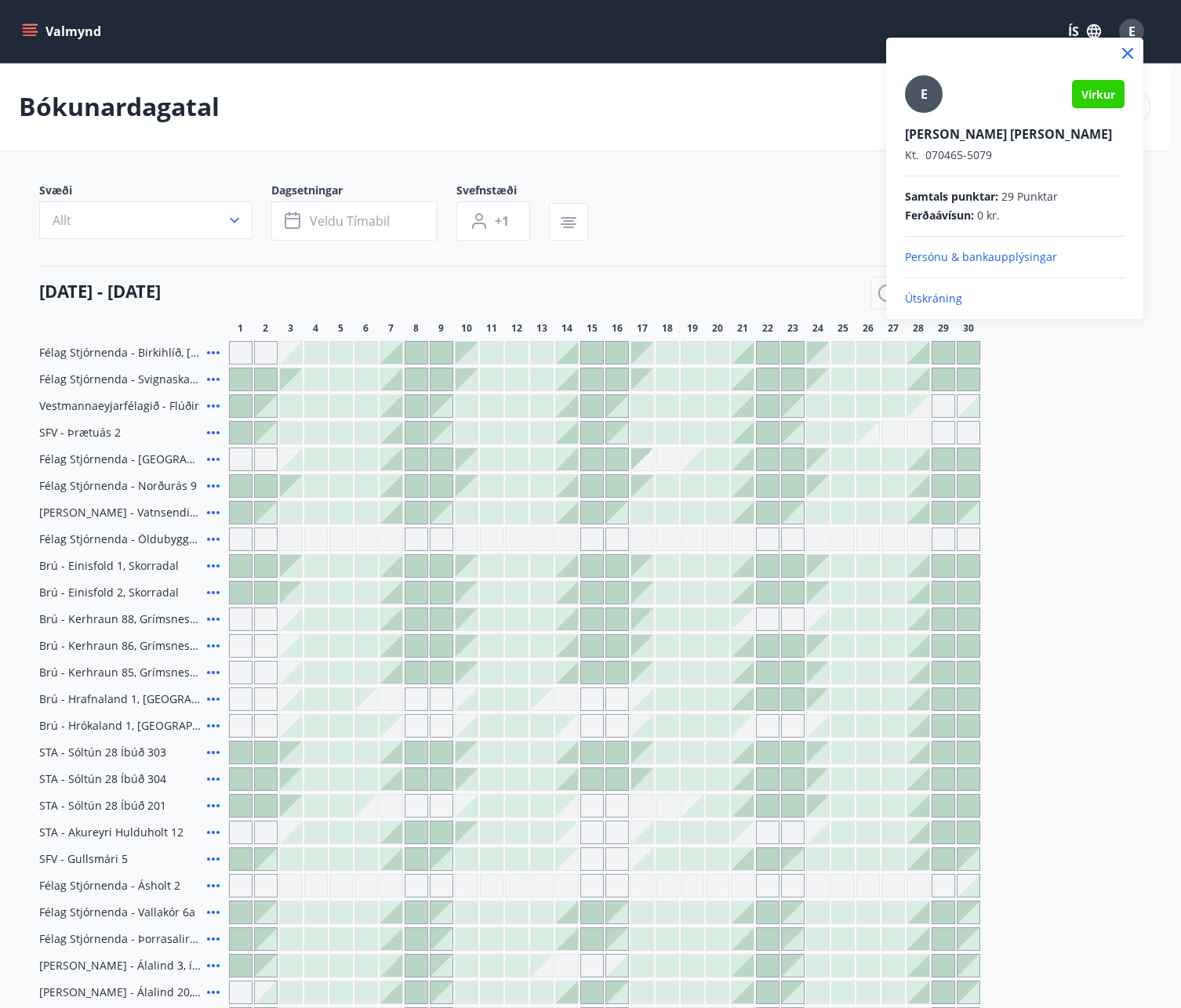
click at [923, 304] on p "Útskráning" at bounding box center [1014, 299] width 219 height 16
